Goal: Transaction & Acquisition: Purchase product/service

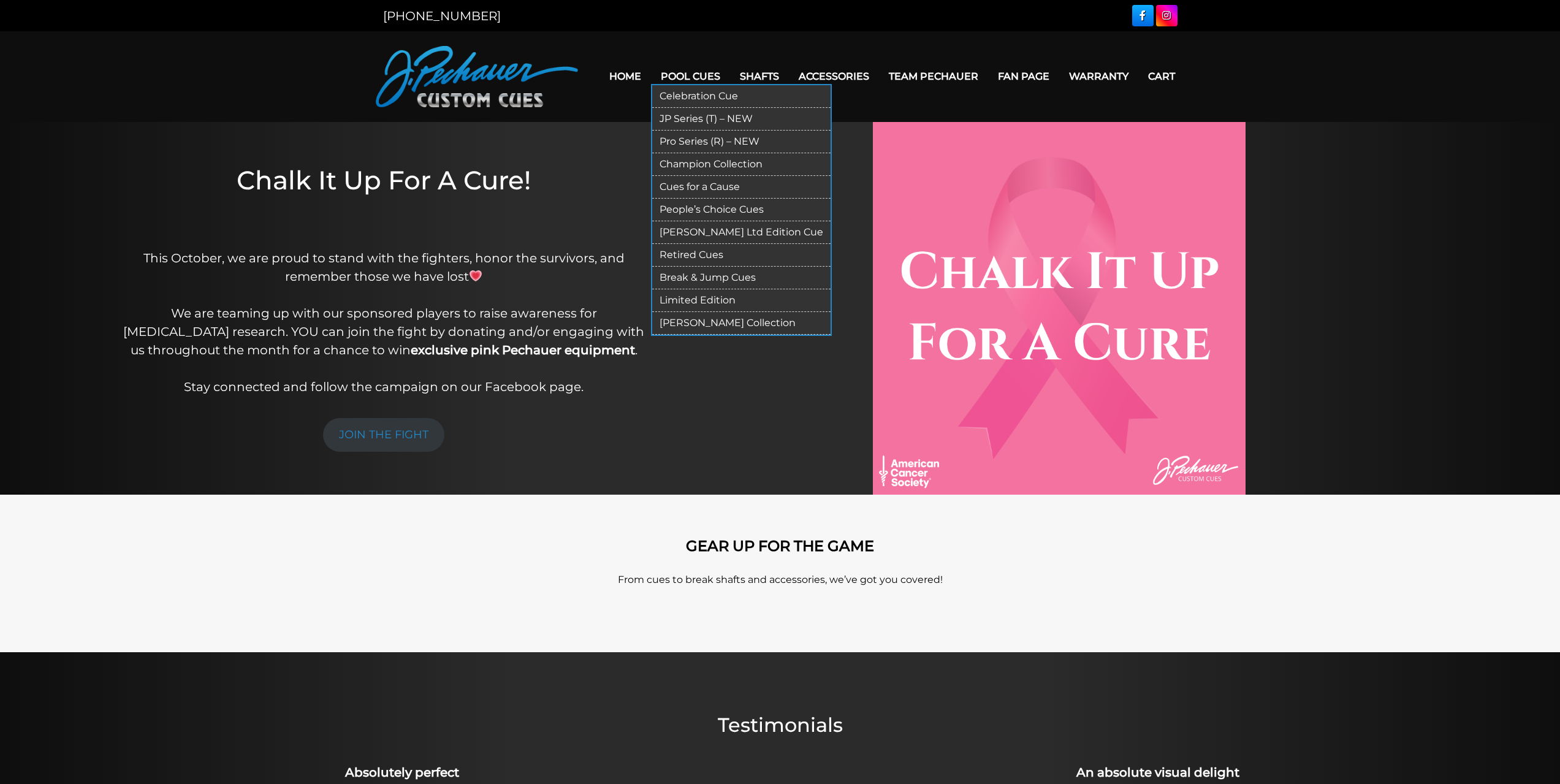
click at [715, 75] on link "Pool Cues" at bounding box center [690, 76] width 79 height 32
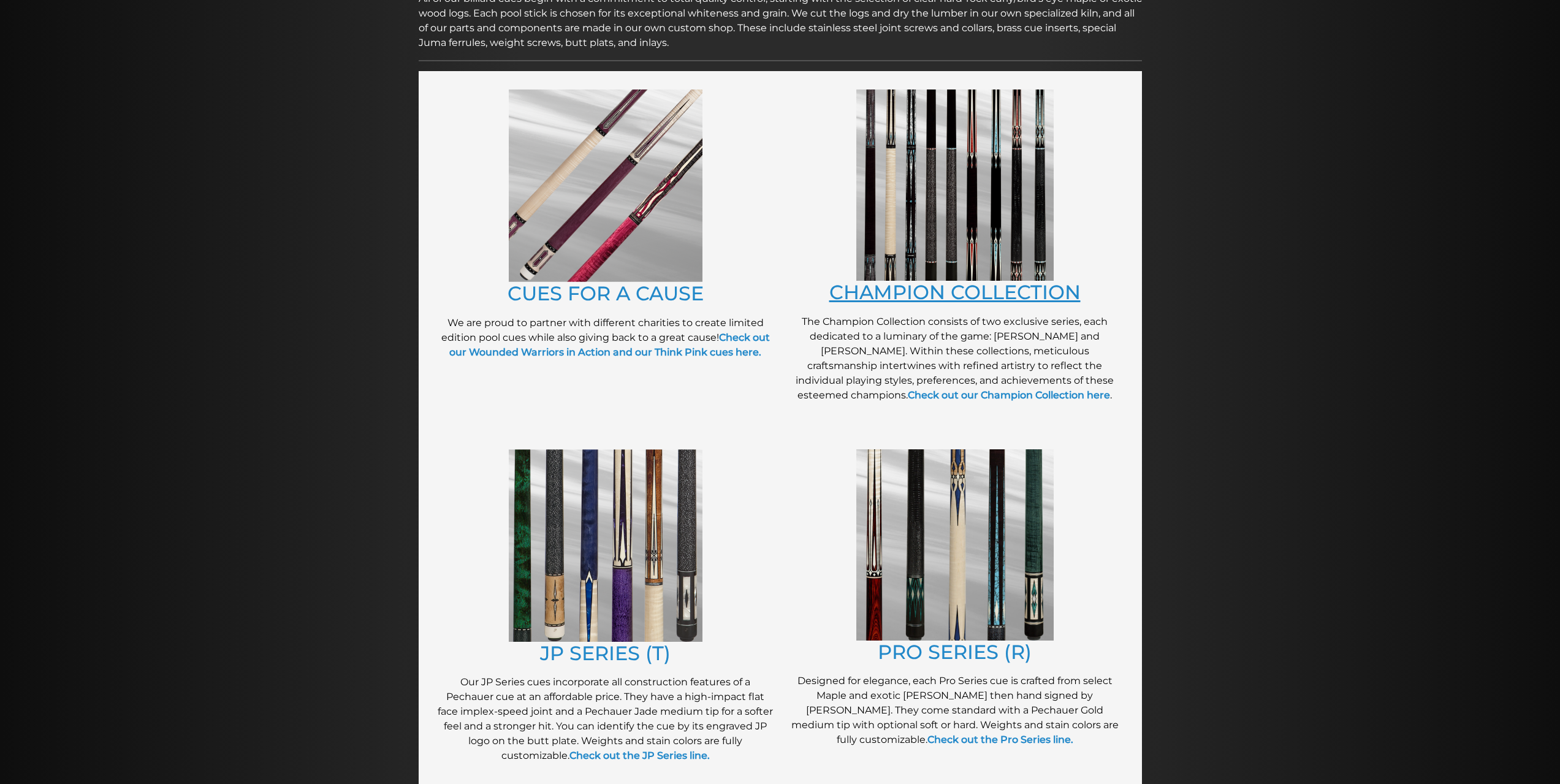
scroll to position [214, 0]
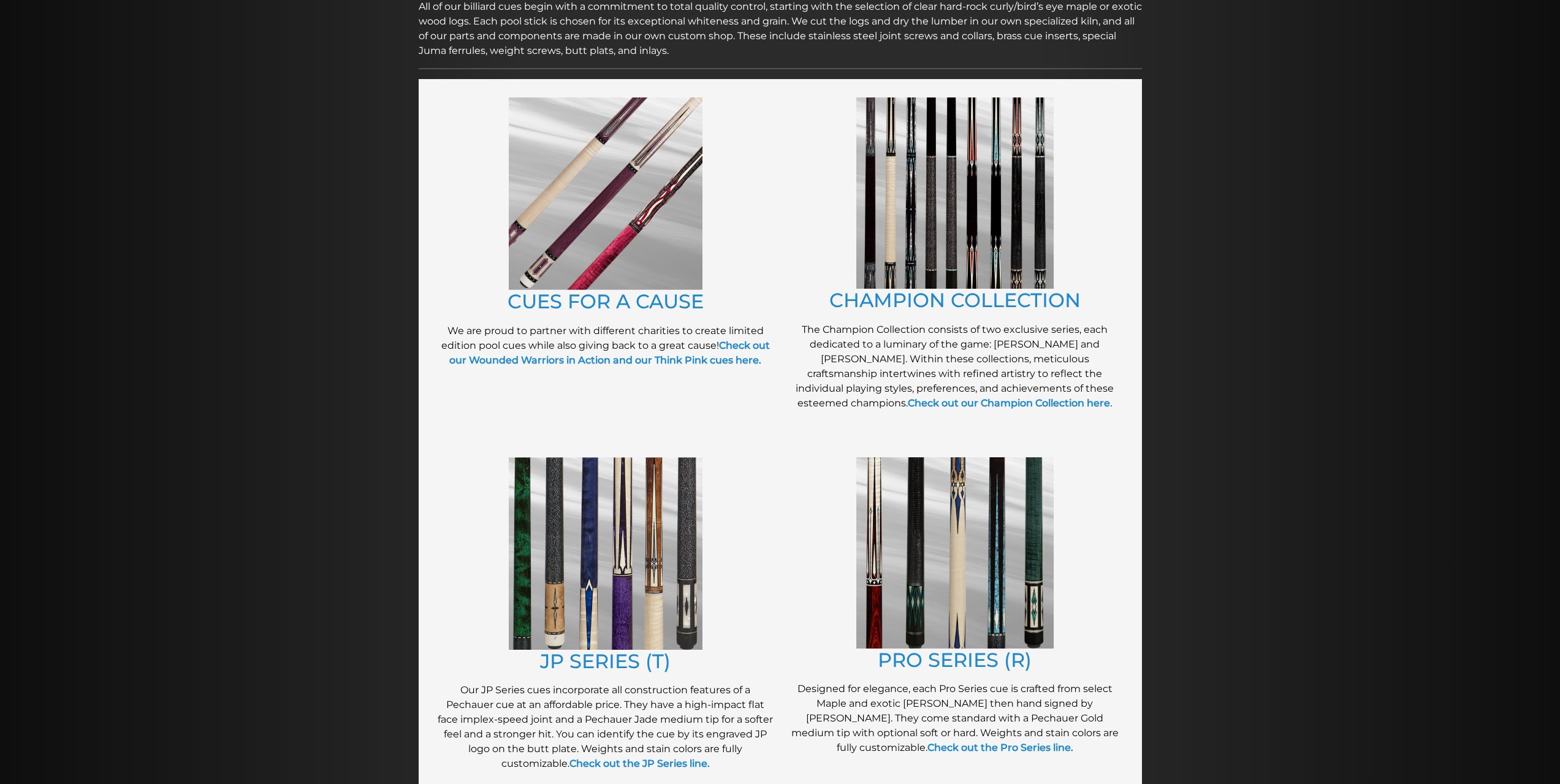
click at [1013, 240] on img at bounding box center [955, 192] width 197 height 191
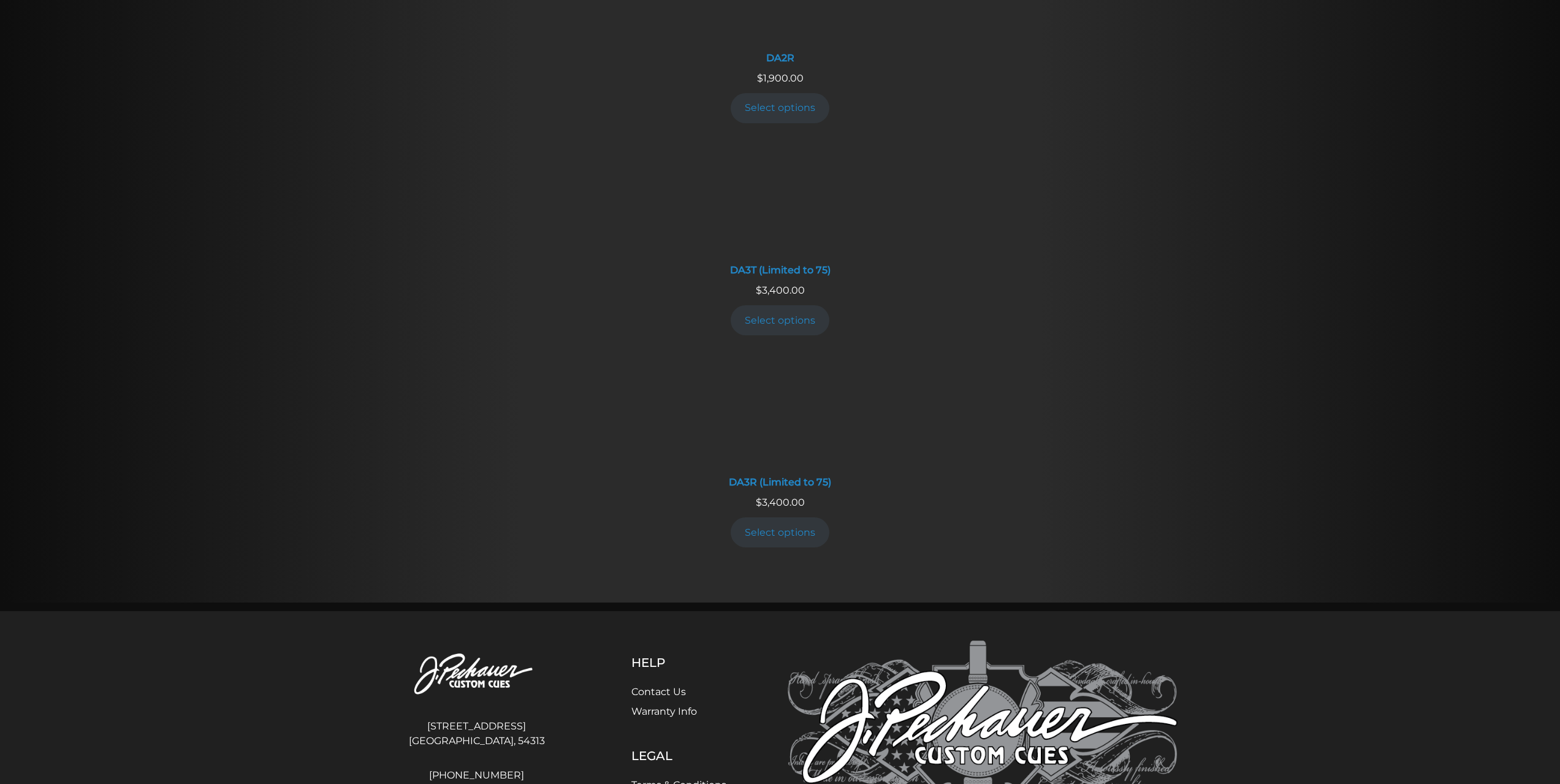
scroll to position [2573, 0]
